Goal: Task Accomplishment & Management: Use online tool/utility

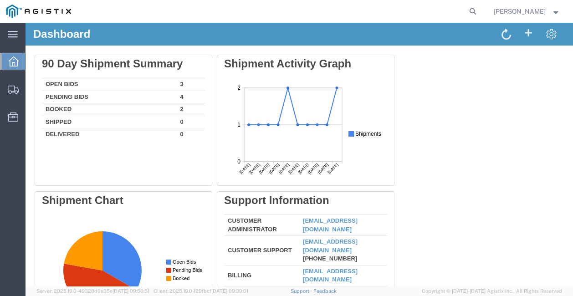
click at [434, 10] on agx-global-search at bounding box center [335, 11] width 292 height 23
click at [422, 9] on agx-global-search at bounding box center [335, 11] width 292 height 23
click at [467, 11] on icon at bounding box center [473, 11] width 13 height 13
click at [375, 9] on input "search" at bounding box center [328, 11] width 277 height 22
paste input "56205681"
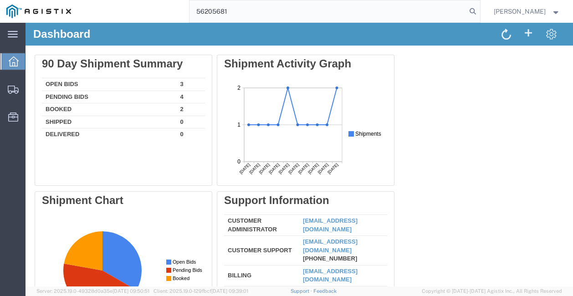
type input "56205681"
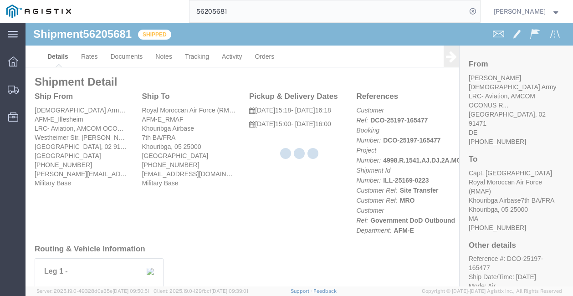
click at [200, 59] on div at bounding box center [300, 155] width 548 height 264
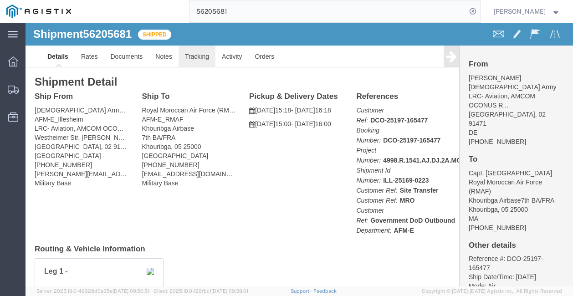
click link "Tracking"
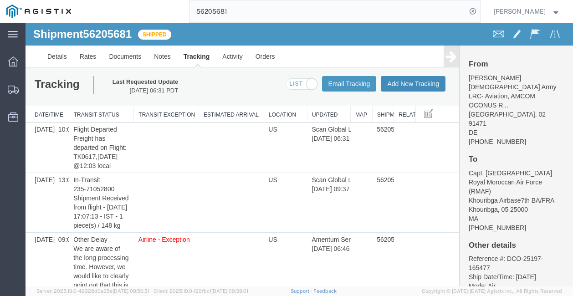
click at [414, 87] on button "Add New Tracking" at bounding box center [413, 83] width 65 height 15
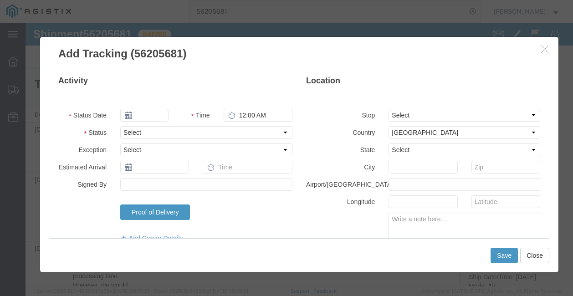
type input "09/17/2025"
type input "1:00 PM"
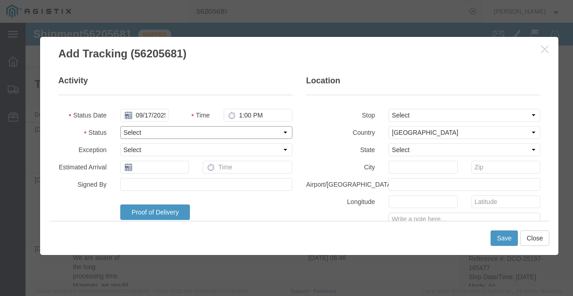
click at [170, 130] on select "Select Arrival Notice Available Arrival Notice Imported Arrive at Delivery Loca…" at bounding box center [206, 132] width 172 height 13
select select "DELIVRED"
click at [120, 126] on select "Select Arrival Notice Available Arrival Notice Imported Arrive at Delivery Loca…" at bounding box center [206, 132] width 172 height 13
click at [237, 118] on input "1:00 PM" at bounding box center [258, 115] width 69 height 13
click at [249, 116] on input "12:00 PM" at bounding box center [258, 115] width 69 height 13
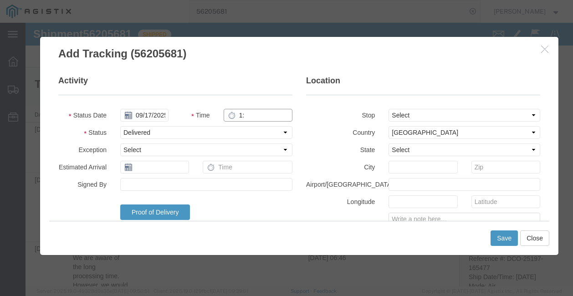
type input "1"
type input "12:22 AM"
click at [277, 203] on fieldset "Activity Status Date [DATE] Time 12:22 AM Status Select Arrival Notice Availabl…" at bounding box center [175, 163] width 234 height 177
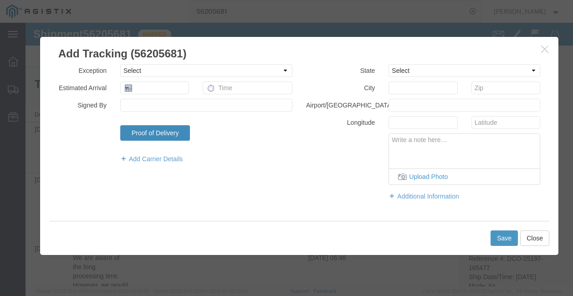
click at [179, 134] on link "Proof of Delivery" at bounding box center [155, 132] width 70 height 15
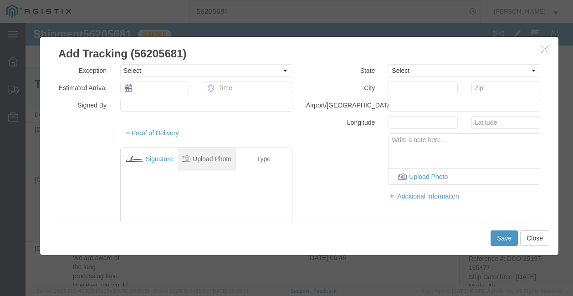
click at [198, 157] on link "Upload Photo" at bounding box center [206, 159] width 57 height 23
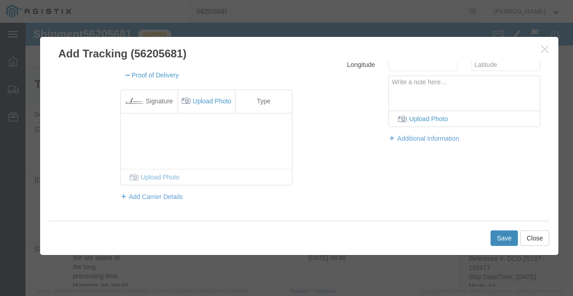
click at [498, 237] on button "Save" at bounding box center [504, 238] width 27 height 15
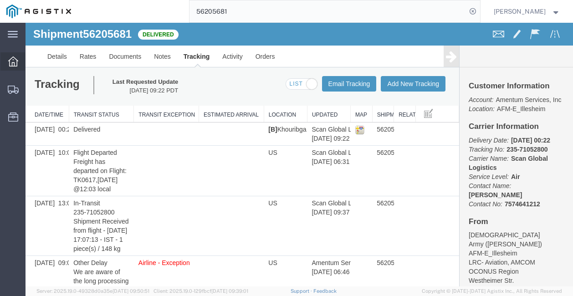
click at [12, 64] on icon at bounding box center [13, 62] width 10 height 10
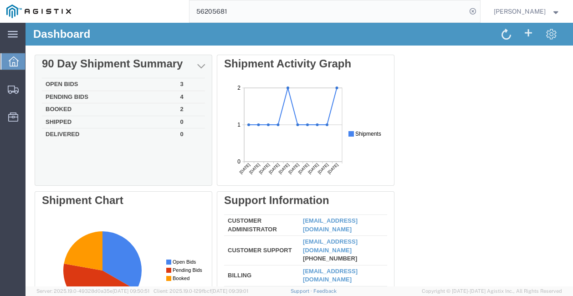
click at [79, 83] on td "Open Bids" at bounding box center [109, 84] width 135 height 13
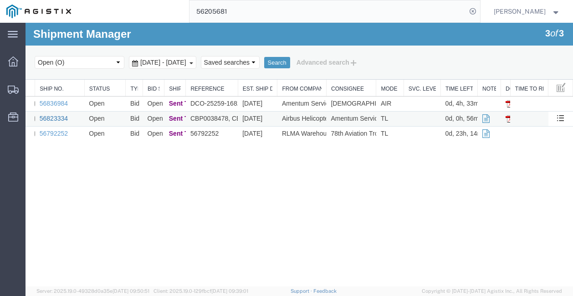
click at [43, 118] on link "56823334" at bounding box center [54, 118] width 28 height 7
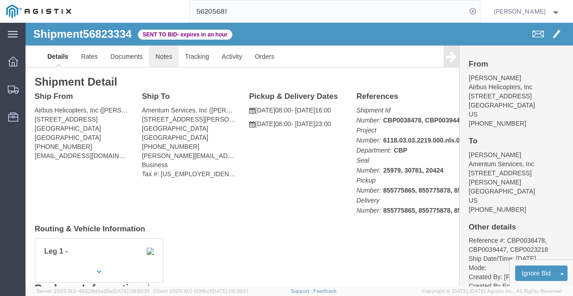
click link "Notes"
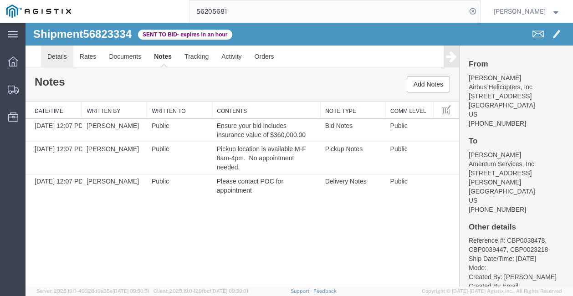
click at [48, 57] on link "Details" at bounding box center [57, 57] width 32 height 22
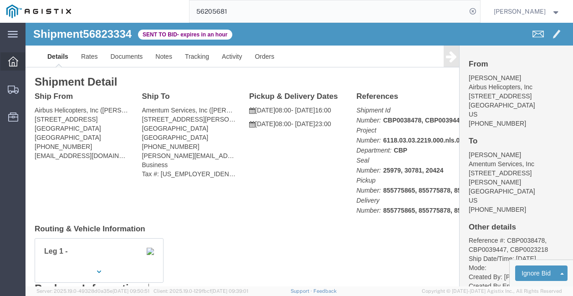
click at [9, 62] on icon at bounding box center [13, 62] width 10 height 10
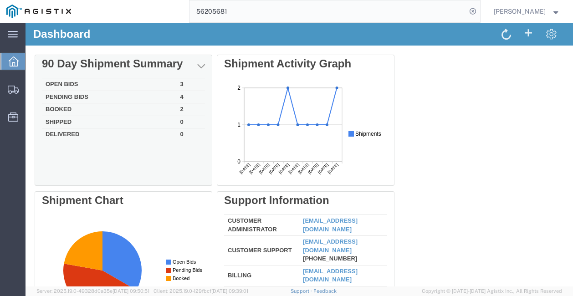
click at [102, 83] on td "Open Bids" at bounding box center [109, 84] width 135 height 13
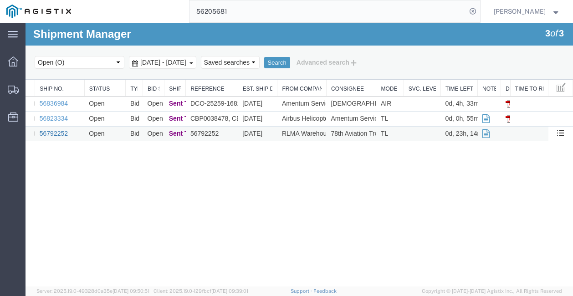
click at [67, 131] on link "56792252" at bounding box center [54, 133] width 28 height 7
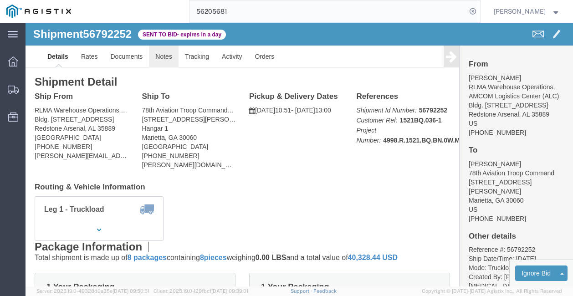
click link "Notes"
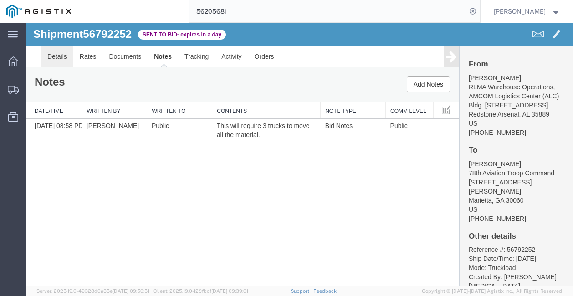
click at [62, 55] on link "Details" at bounding box center [57, 57] width 32 height 22
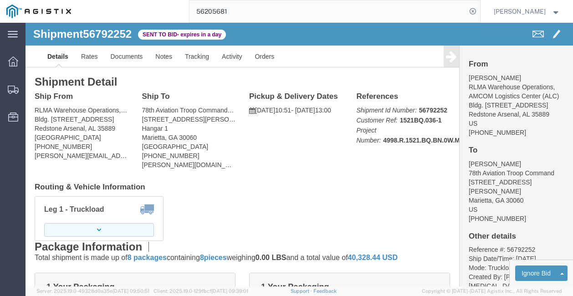
click button "button"
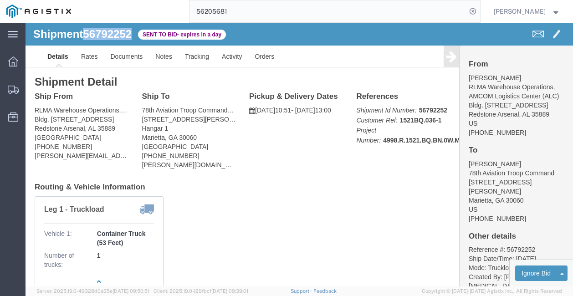
drag, startPoint x: 108, startPoint y: 15, endPoint x: 62, endPoint y: 12, distance: 46.1
click span "56792252"
copy span "56792252"
click at [14, 64] on icon at bounding box center [13, 62] width 10 height 10
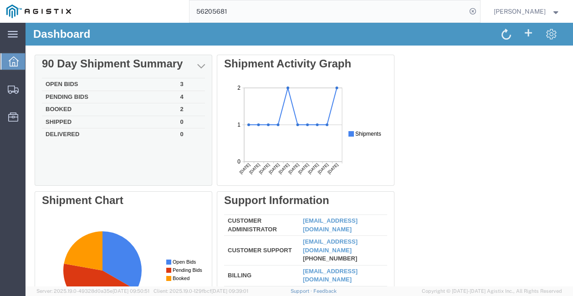
click at [69, 86] on td "Open Bids" at bounding box center [109, 84] width 135 height 13
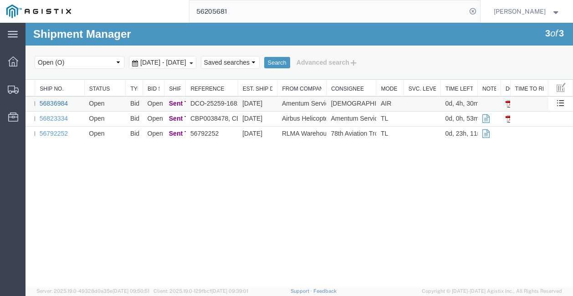
click at [56, 100] on link "56836984" at bounding box center [54, 103] width 28 height 7
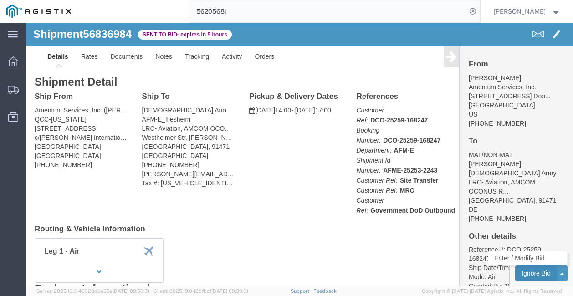
click button "Ignore Bid"
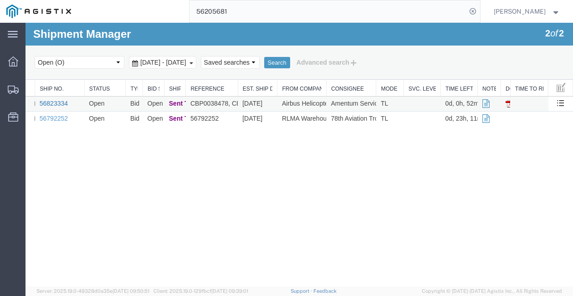
click at [48, 103] on link "56823334" at bounding box center [54, 103] width 28 height 7
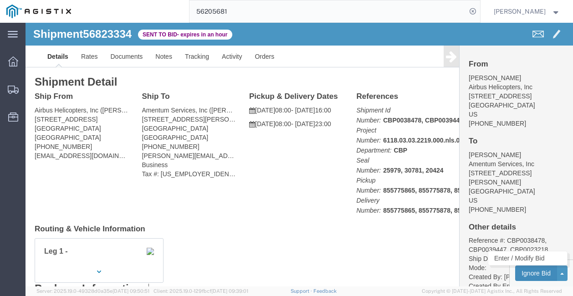
click button "Ignore Bid"
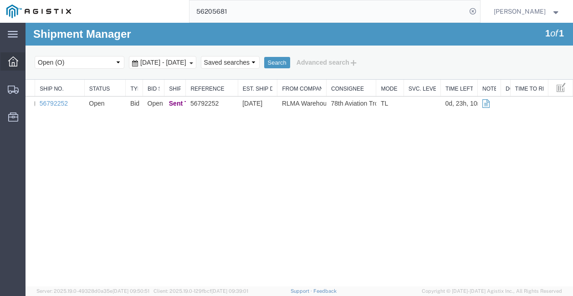
click at [12, 59] on icon at bounding box center [13, 62] width 10 height 10
